Goal: Use online tool/utility

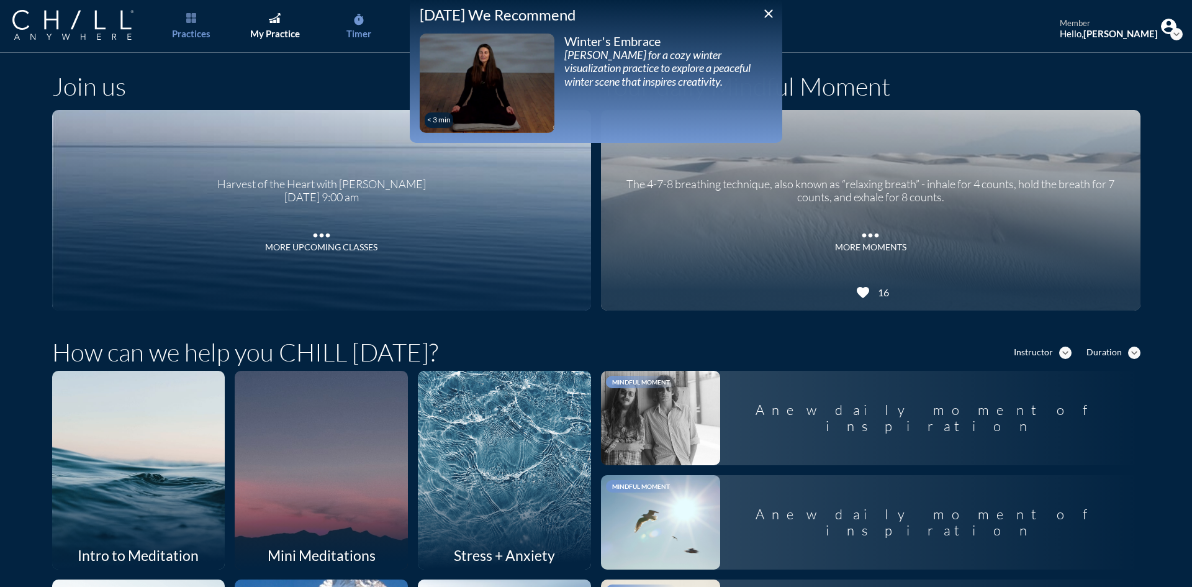
click at [351, 26] on link "timer Timer" at bounding box center [358, 26] width 65 height 53
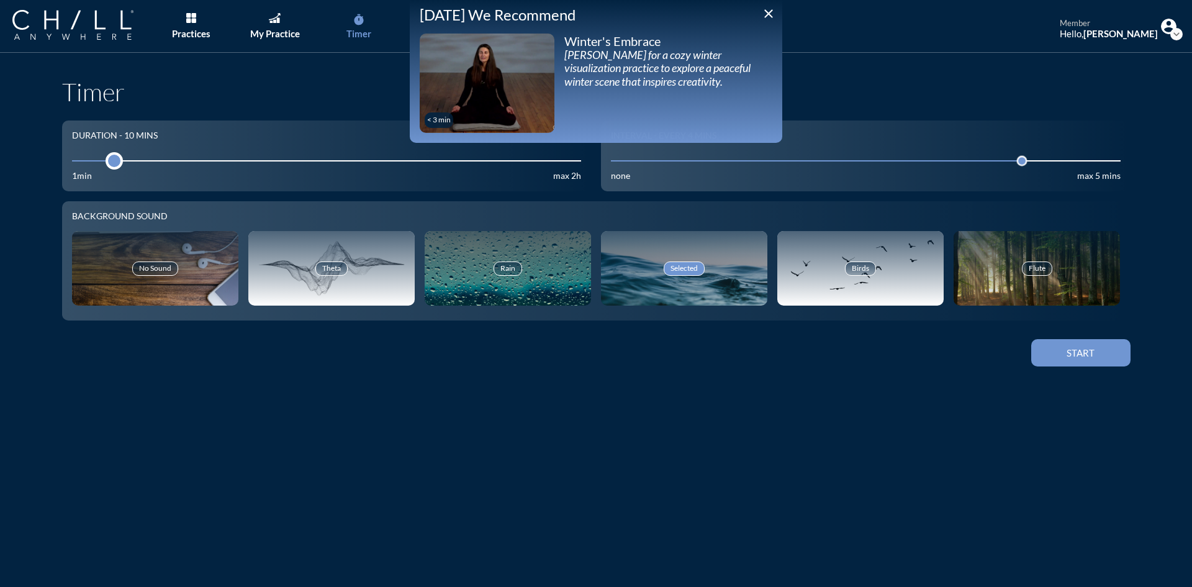
drag, startPoint x: 157, startPoint y: 162, endPoint x: 107, endPoint y: 169, distance: 50.1
click at [107, 169] on div at bounding box center [114, 160] width 17 height 17
click at [766, 11] on icon "close" at bounding box center [768, 13] width 15 height 15
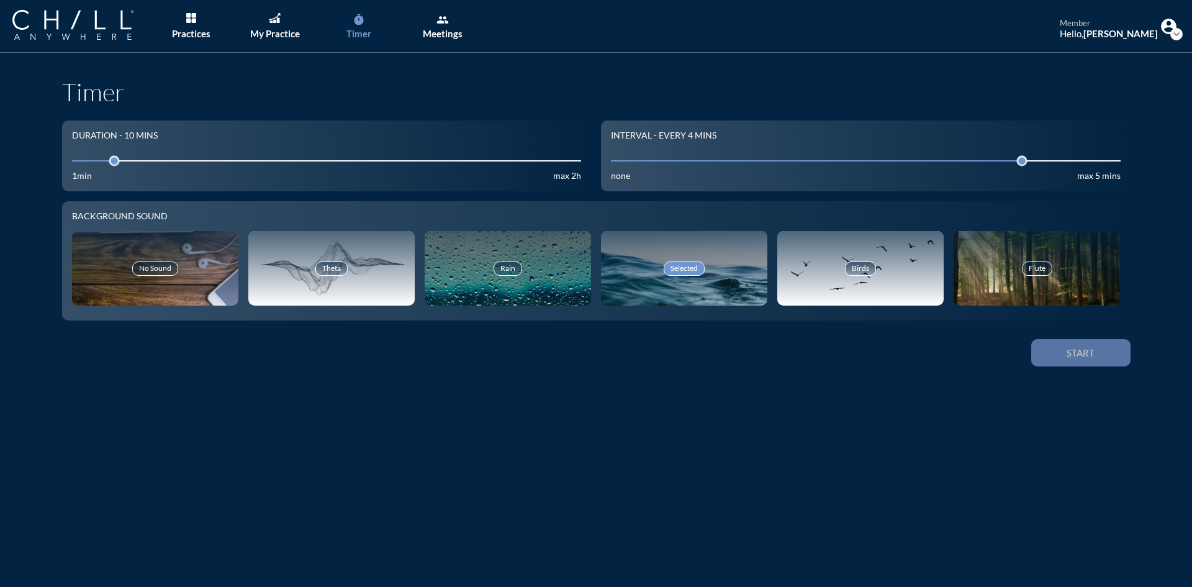
click at [1098, 355] on div "Start" at bounding box center [1081, 352] width 56 height 11
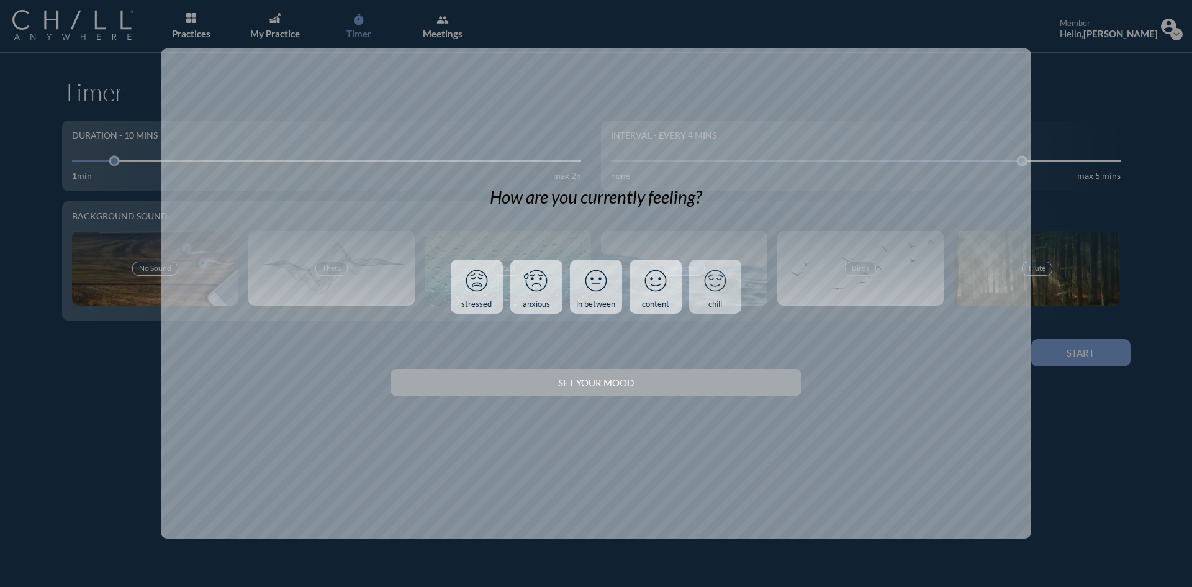
click at [722, 289] on icon at bounding box center [715, 281] width 32 height 32
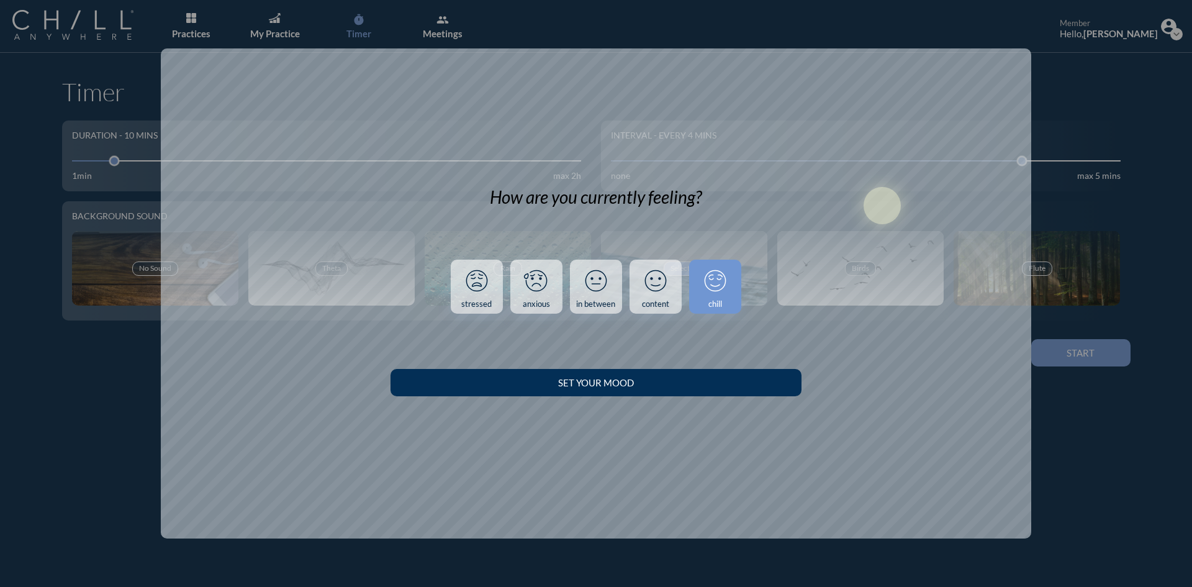
click at [678, 379] on div "Set your Mood" at bounding box center [595, 382] width 367 height 11
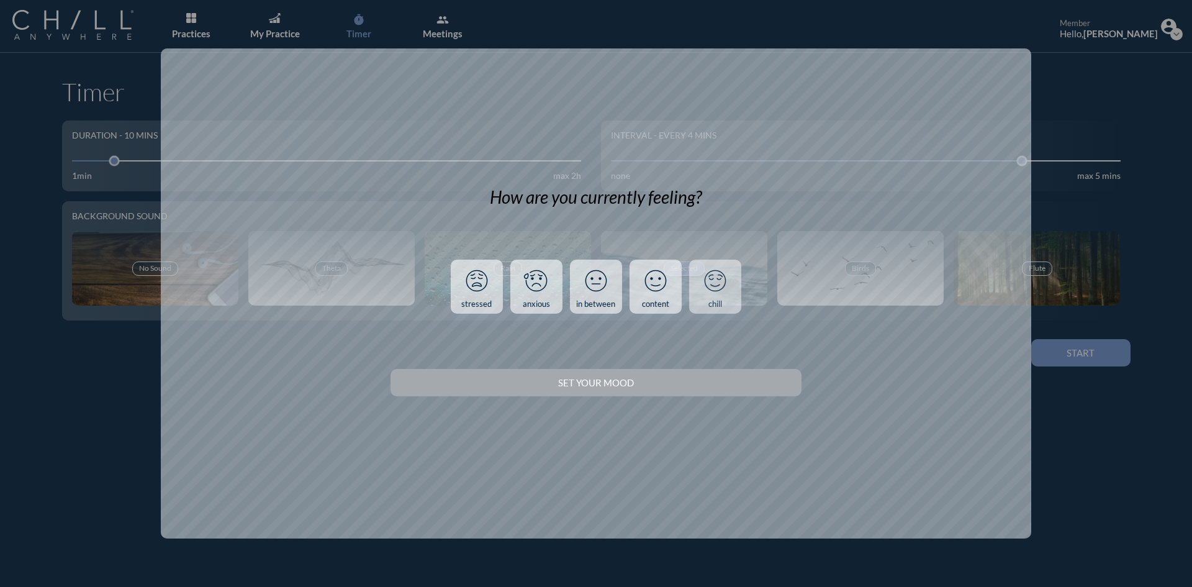
click at [723, 281] on icon at bounding box center [715, 281] width 32 height 32
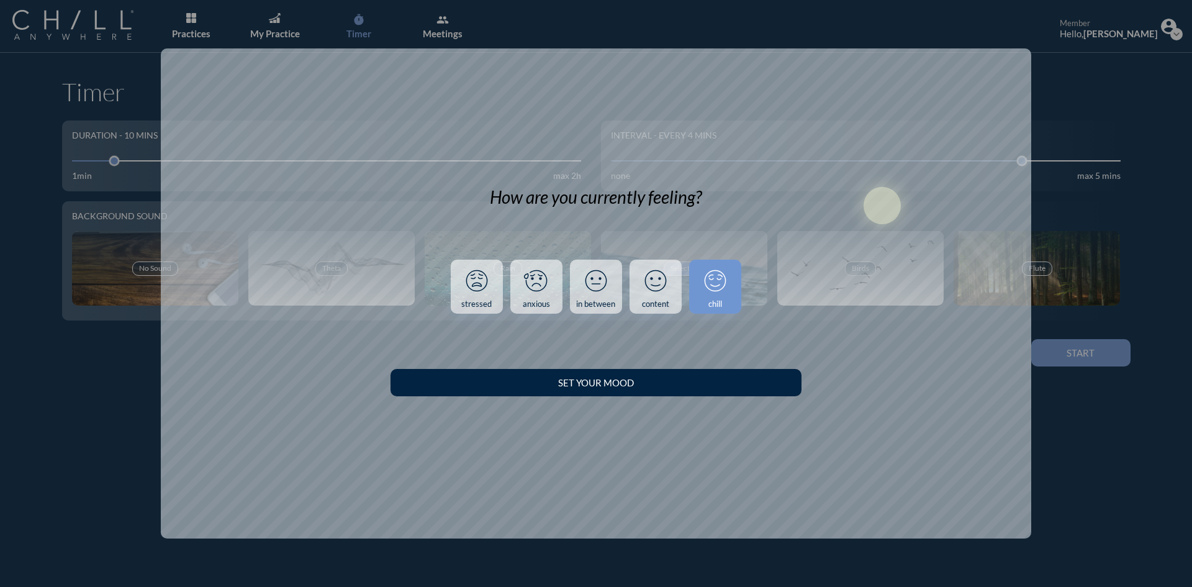
click at [699, 397] on div "Set your Mood" at bounding box center [596, 382] width 410 height 35
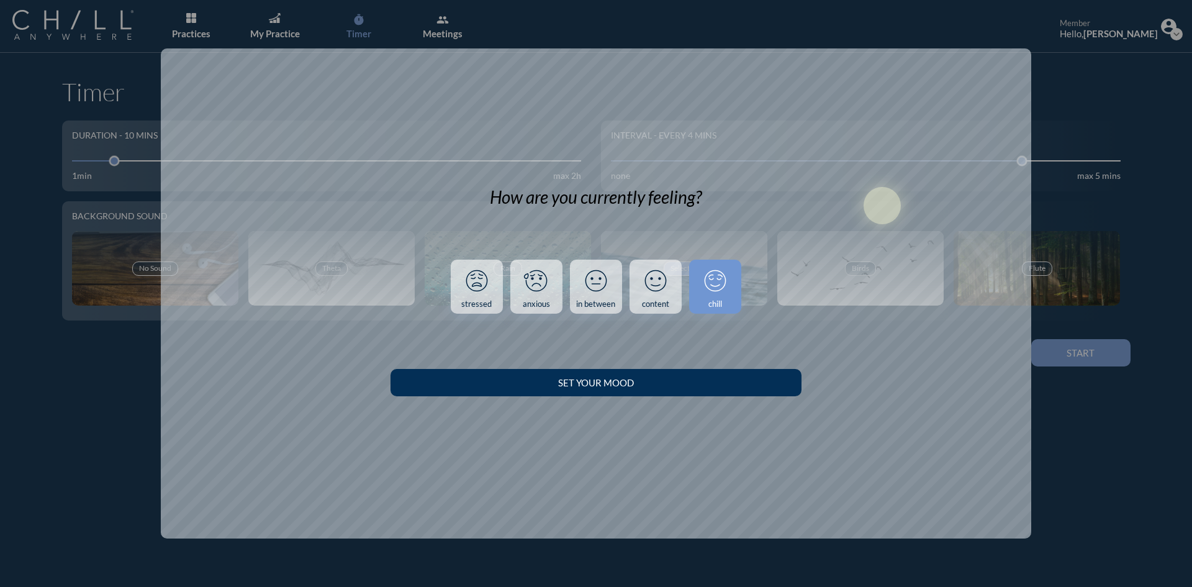
click at [707, 387] on div "Set your Mood" at bounding box center [595, 382] width 367 height 11
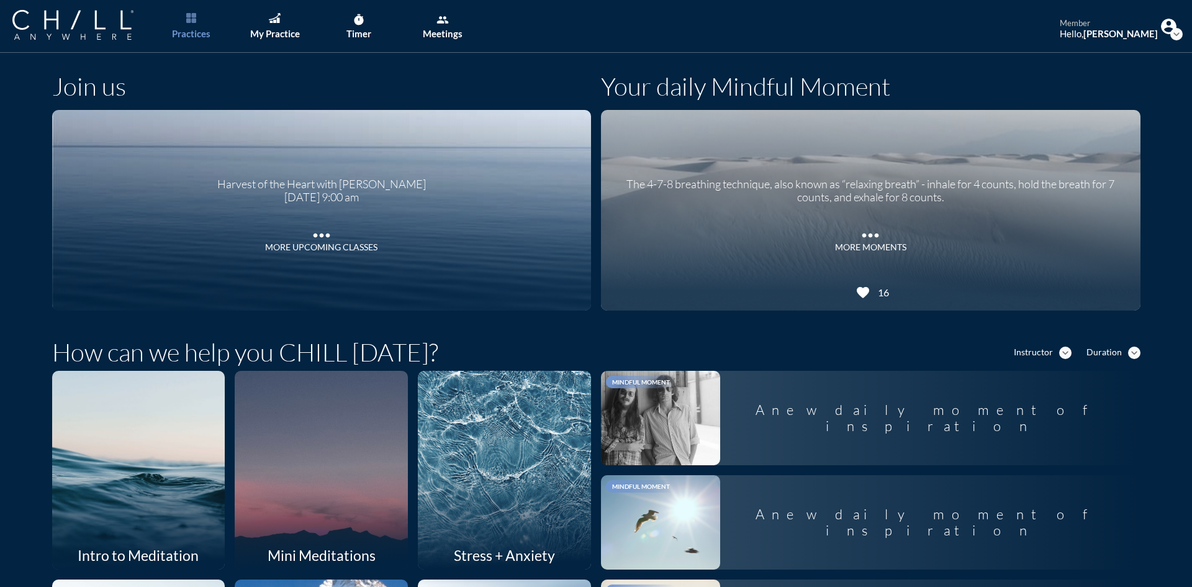
click at [195, 33] on div "Practices" at bounding box center [191, 33] width 38 height 11
click at [276, 32] on div "My Practice" at bounding box center [275, 33] width 50 height 11
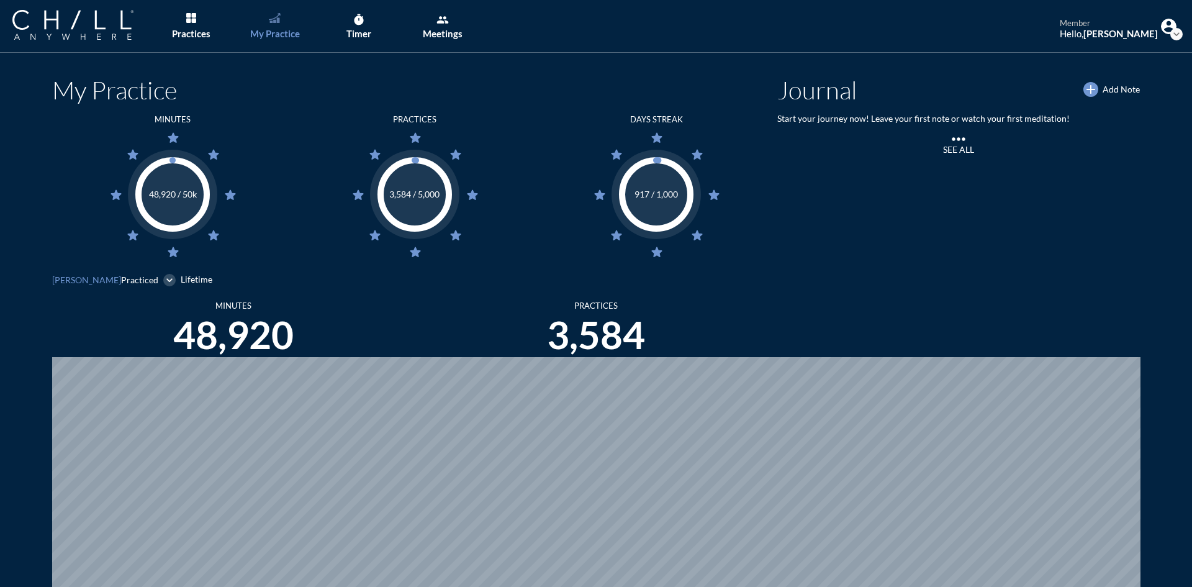
scroll to position [587, 1183]
